Goal: Information Seeking & Learning: Learn about a topic

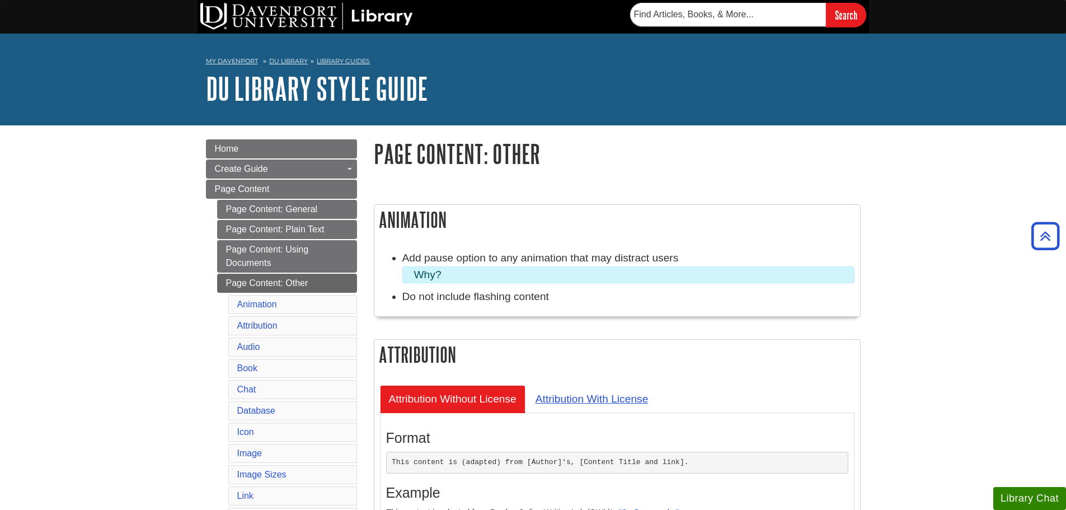
scroll to position [3152, 0]
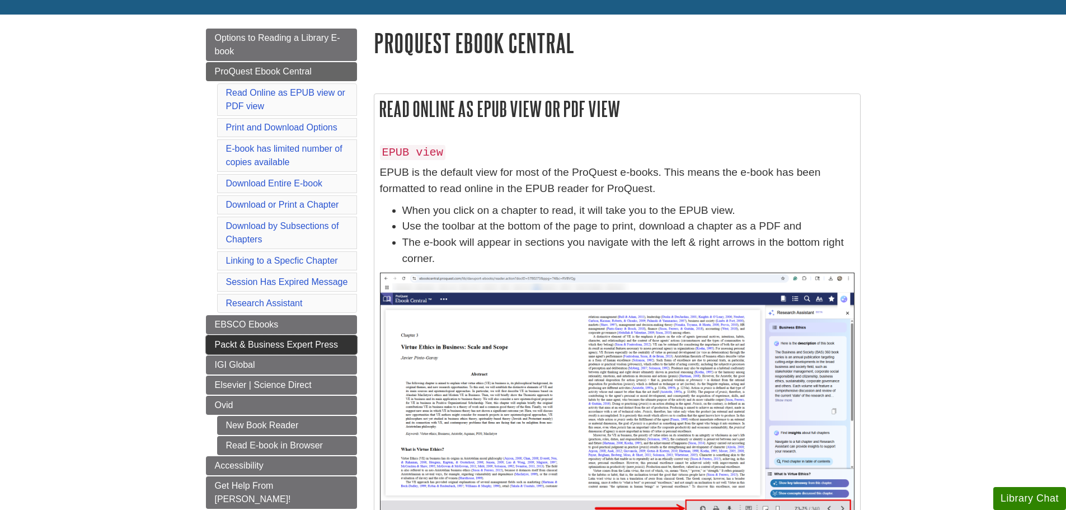
scroll to position [112, 0]
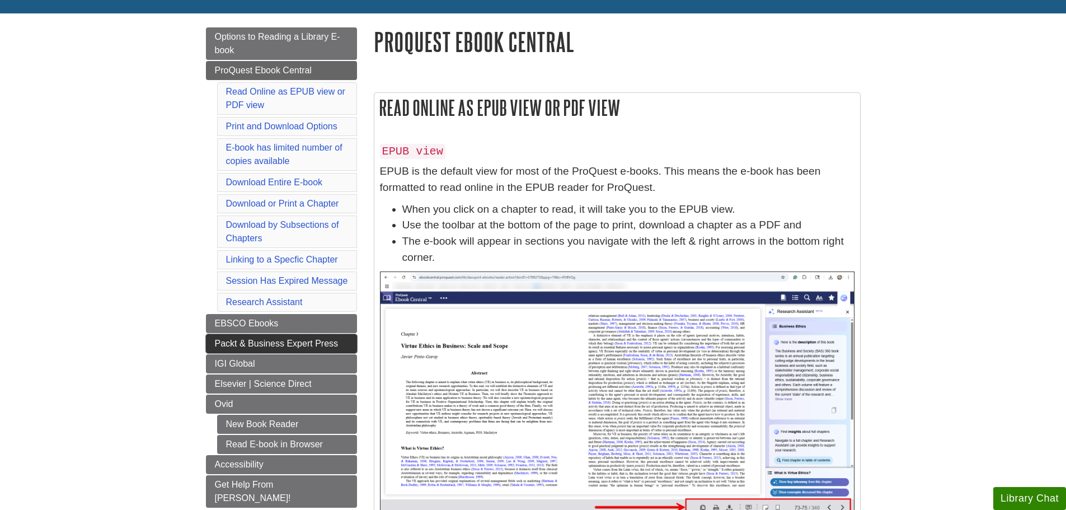
click at [291, 337] on link "Packt & Business Expert Press" at bounding box center [281, 343] width 151 height 19
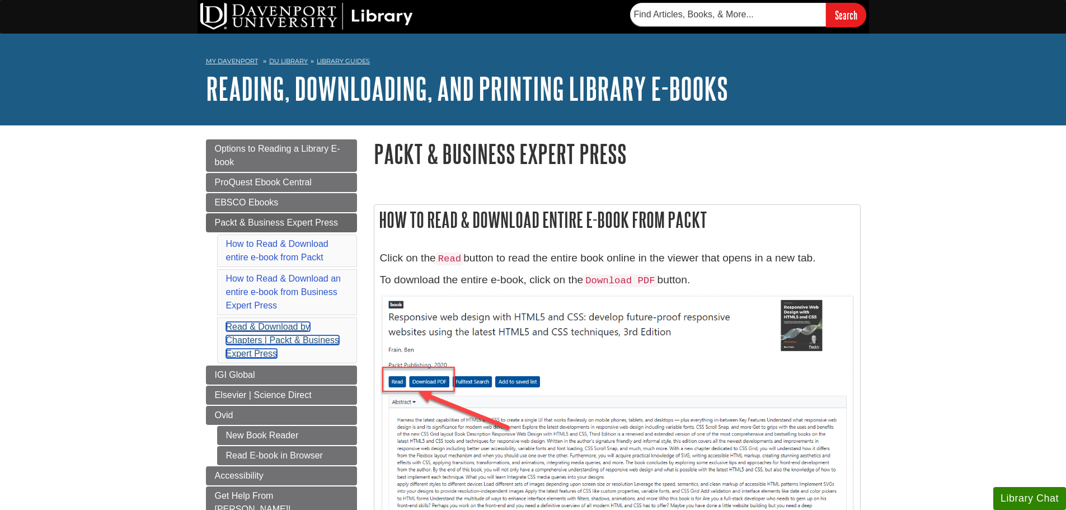
click at [279, 341] on link "Read & Download by Chapters | Packt & Business Expert Press" at bounding box center [282, 340] width 113 height 36
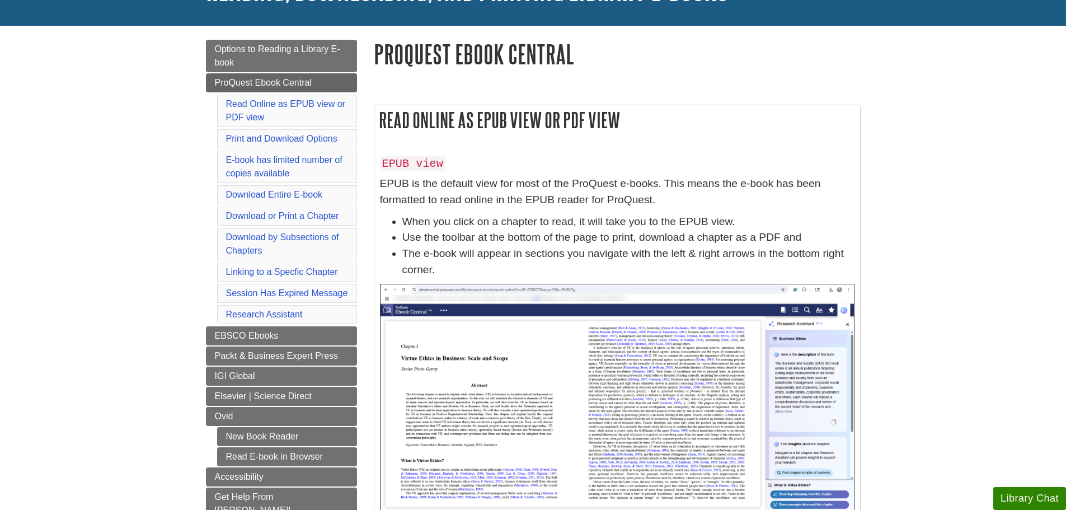
scroll to position [152, 0]
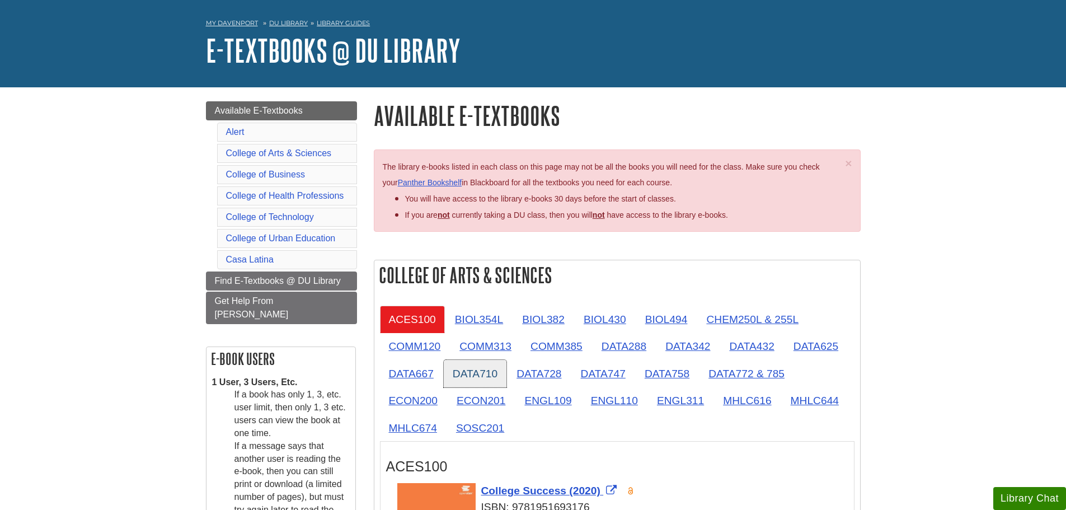
scroll to position [56, 0]
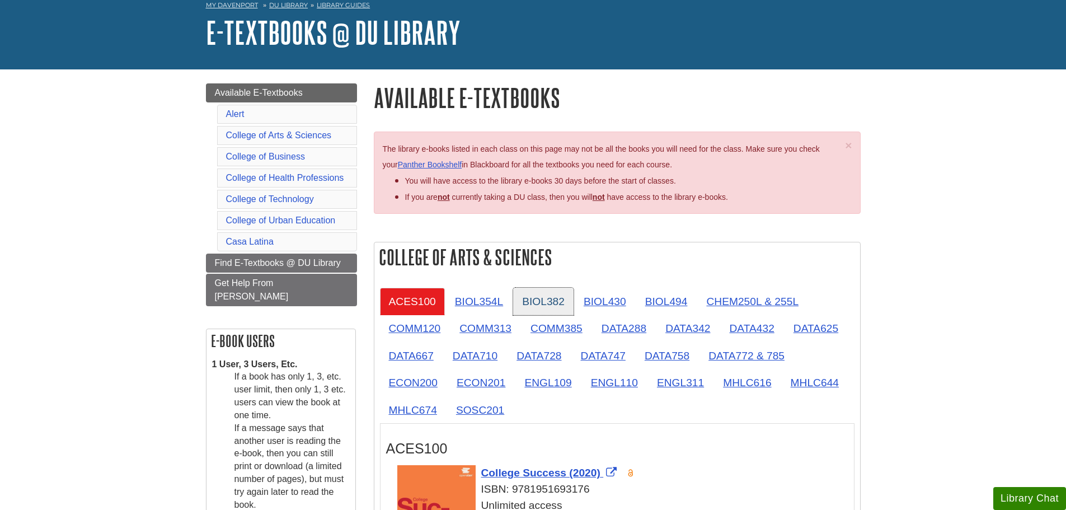
click at [545, 296] on link "BIOL382" at bounding box center [543, 301] width 60 height 27
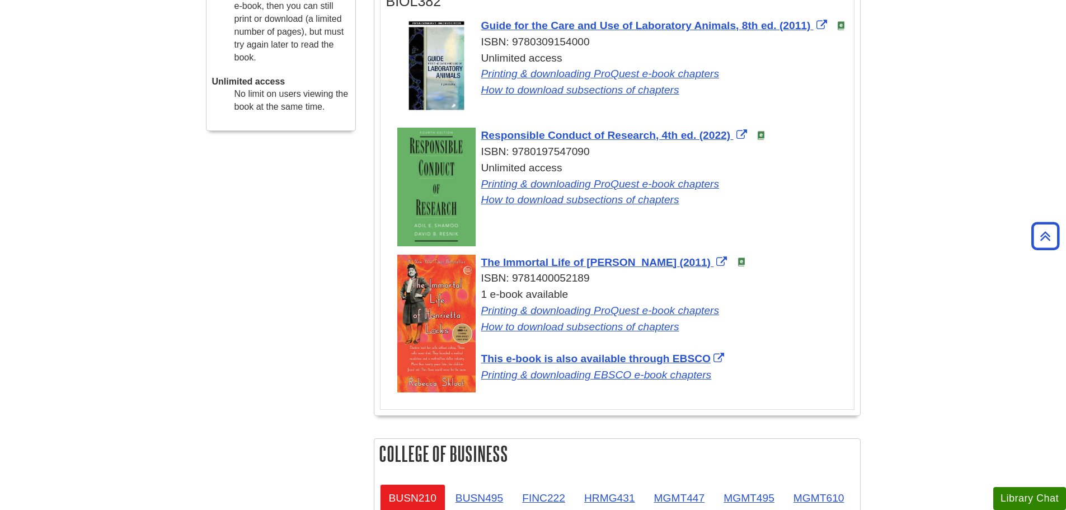
scroll to position [0, 0]
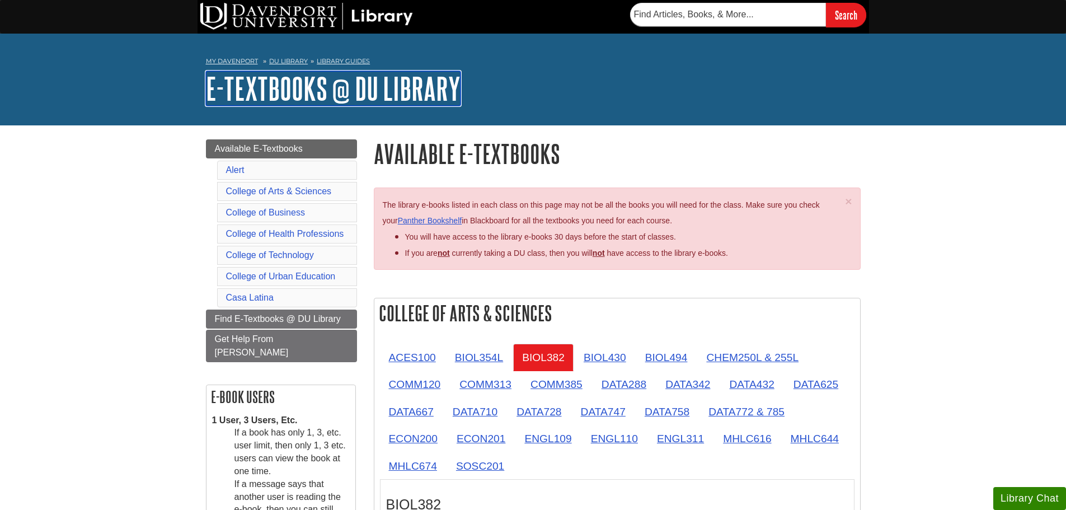
click at [307, 74] on link "E-Textbooks @ DU Library" at bounding box center [333, 88] width 255 height 35
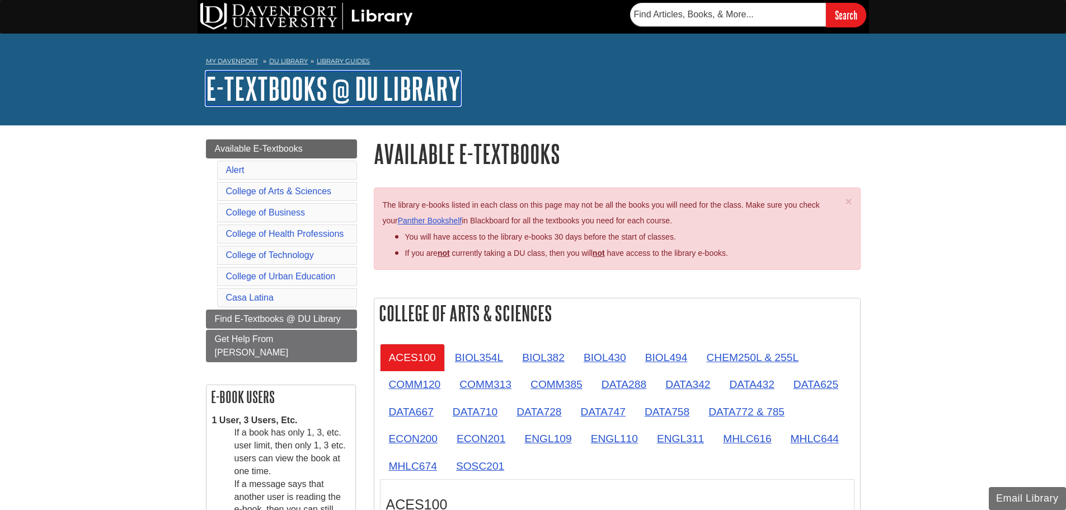
click at [296, 82] on link "E-Textbooks @ DU Library" at bounding box center [333, 88] width 255 height 35
